Goal: Communication & Community: Answer question/provide support

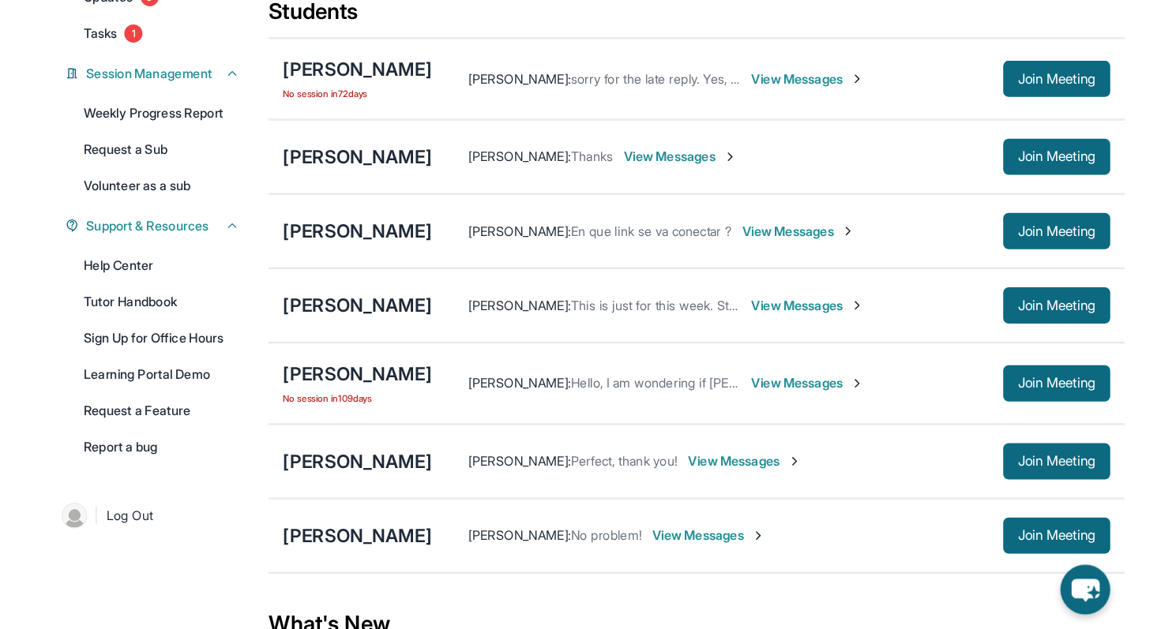
scroll to position [214, 0]
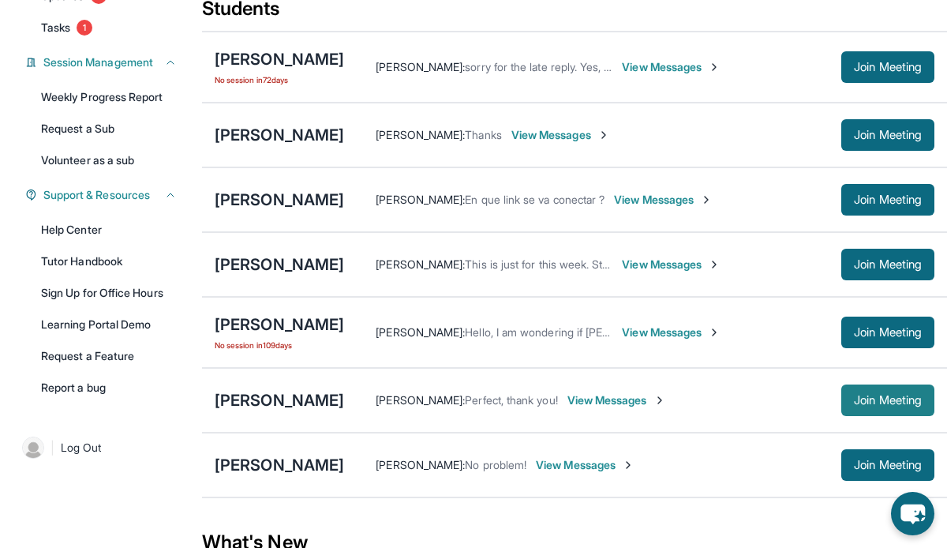
click at [865, 400] on span "Join Meeting" at bounding box center [888, 400] width 68 height 9
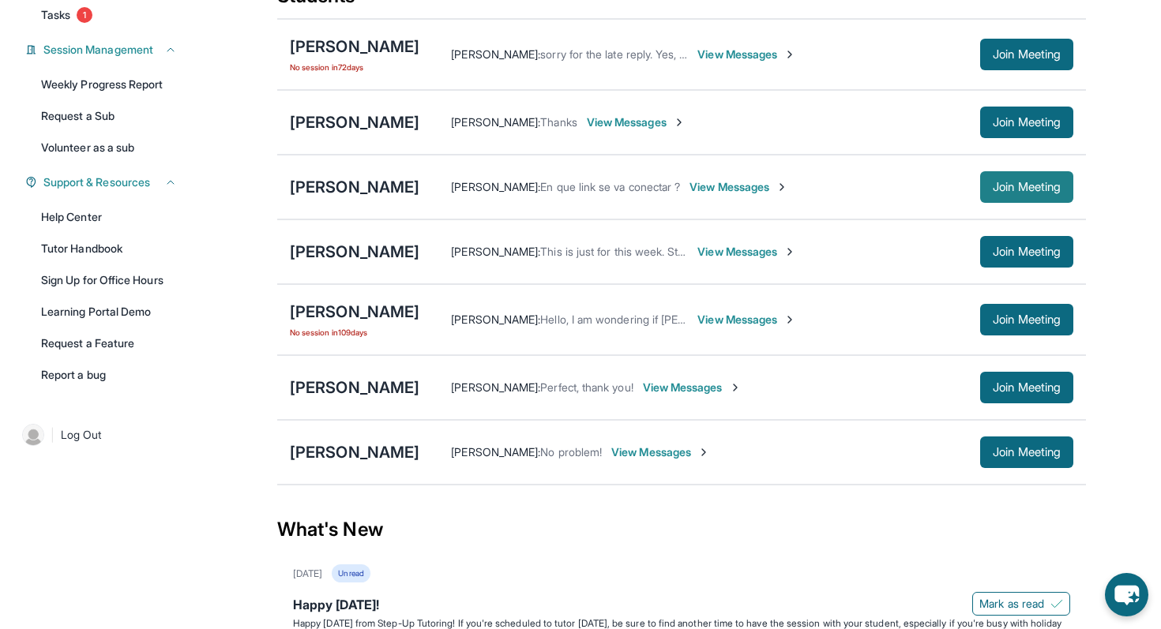
click at [947, 192] on span "Join Meeting" at bounding box center [1026, 186] width 68 height 9
click at [448, 188] on div "[PERSON_NAME] [PERSON_NAME] : En que link se va conectar ? View Messages Join M…" at bounding box center [681, 187] width 809 height 65
click at [419, 193] on div "[PERSON_NAME]" at bounding box center [354, 187] width 129 height 22
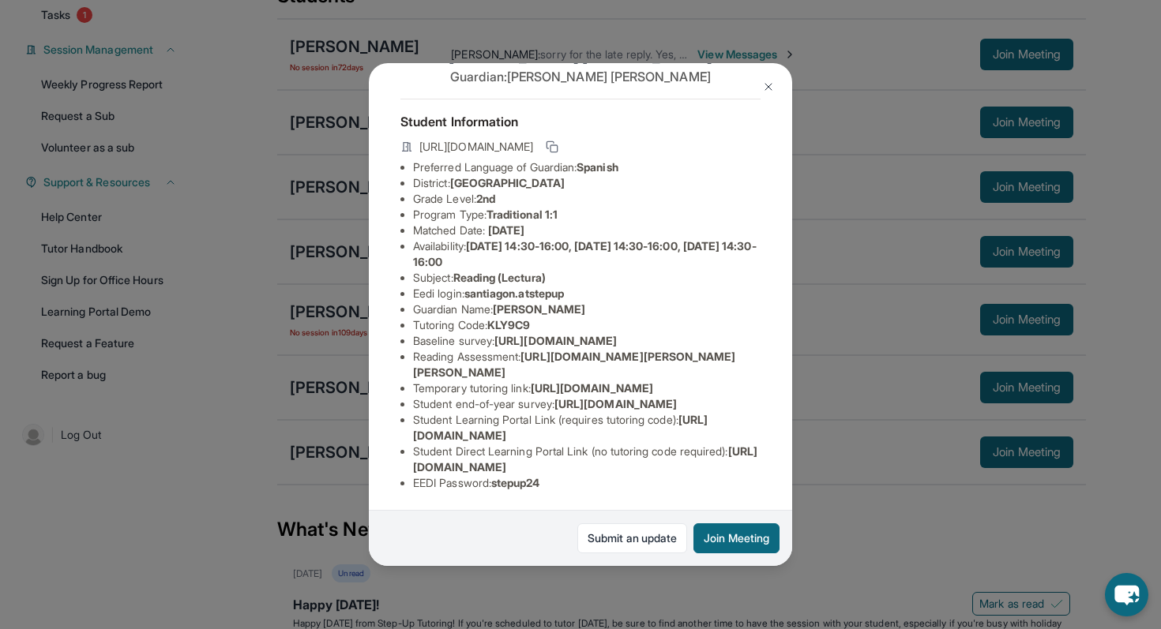
scroll to position [208, 0]
drag, startPoint x: 411, startPoint y: 466, endPoint x: 752, endPoint y: 467, distance: 341.1
click at [752, 467] on ul "Preferred Language of Guardian: Spanish District: Riverside Unified School Dist…" at bounding box center [580, 325] width 360 height 332
copy span "[URL][DOMAIN_NAME]"
click at [842, 547] on div "[PERSON_NAME] Guardian: [PERSON_NAME] Student Information [URL][DOMAIN_NAME] Pr…" at bounding box center [580, 314] width 1161 height 629
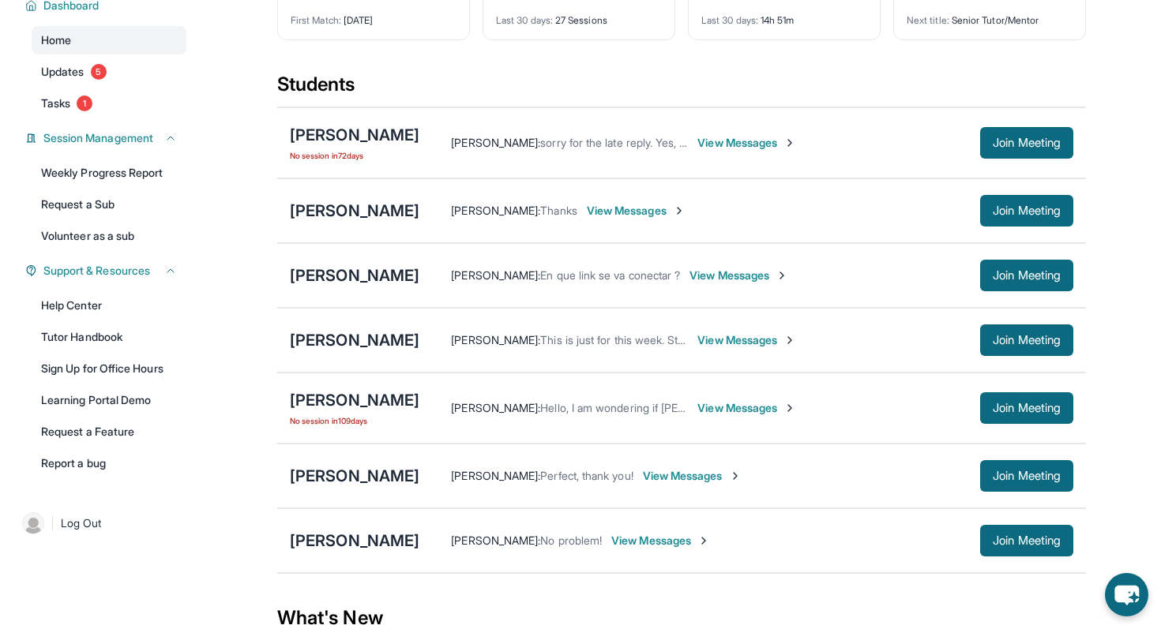
scroll to position [125, 0]
click at [677, 485] on span "View Messages" at bounding box center [692, 477] width 99 height 16
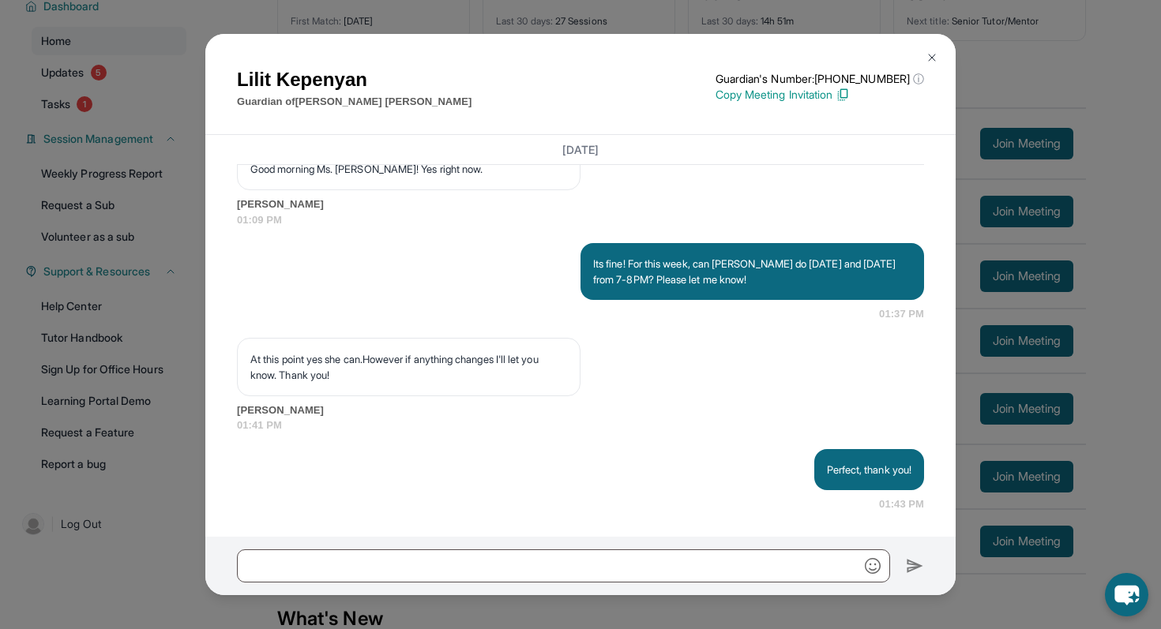
scroll to position [35431, 0]
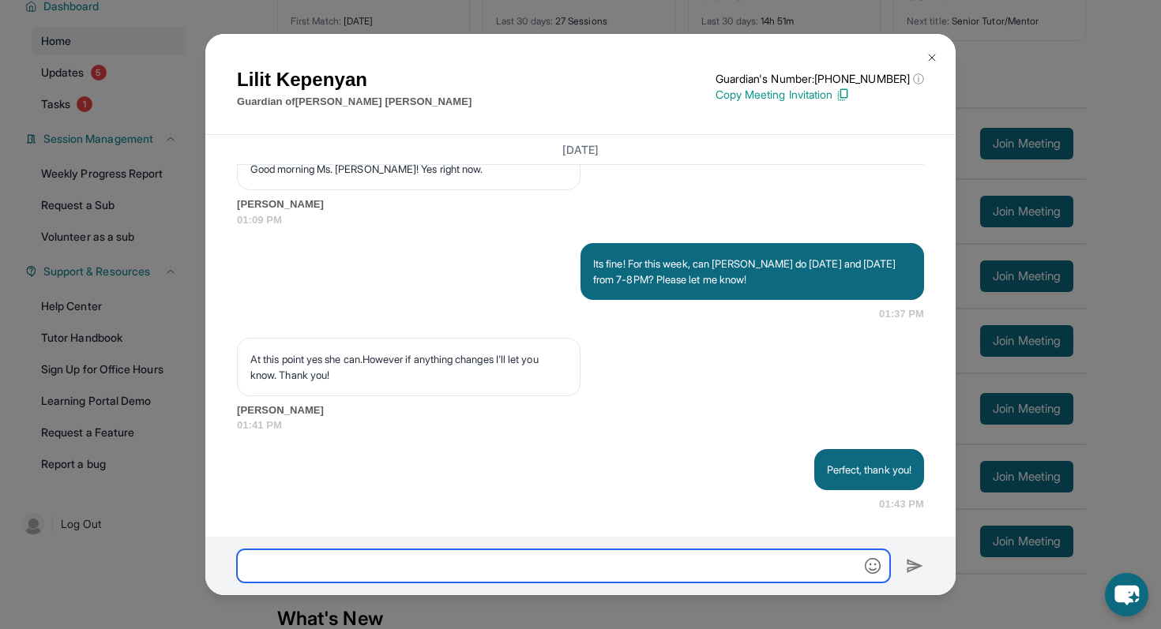
click at [509, 547] on input "text" at bounding box center [563, 566] width 653 height 33
type input "**********"
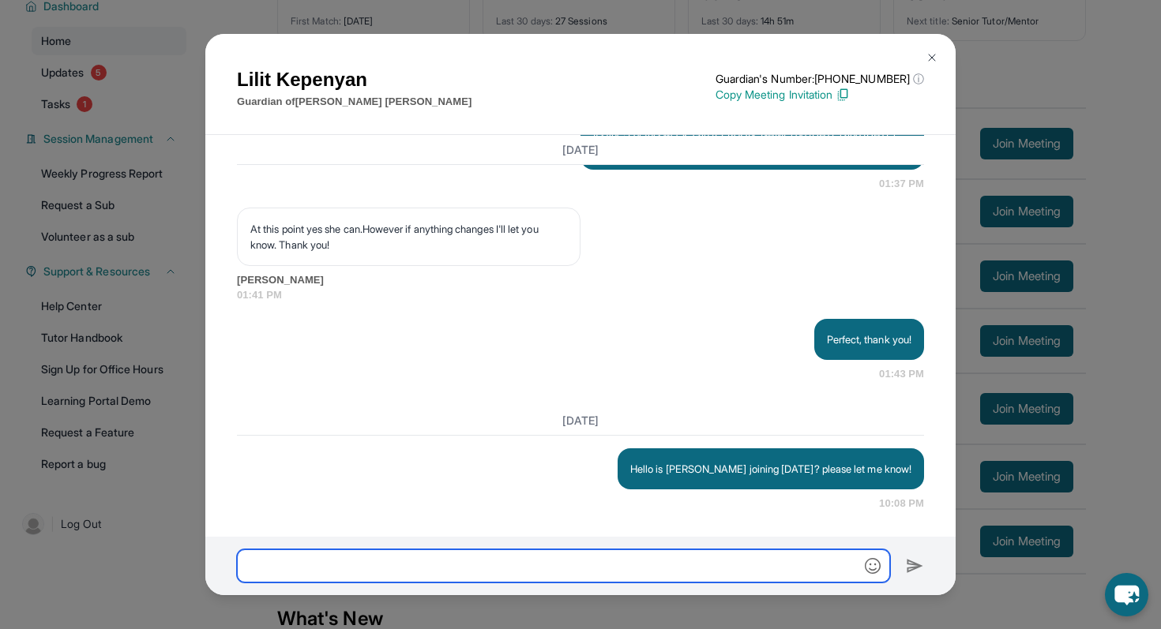
scroll to position [35561, 0]
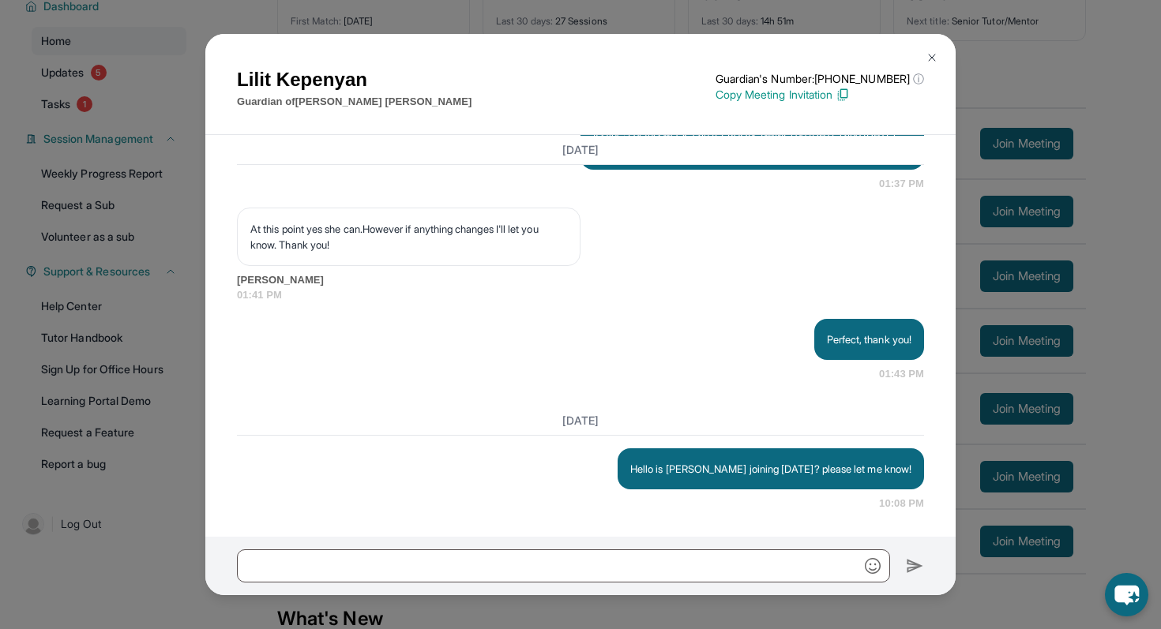
click at [947, 213] on div "[PERSON_NAME] Guardian of [PERSON_NAME] Guardian's Number: [PHONE_NUMBER] ⓘ Thi…" at bounding box center [580, 314] width 1161 height 629
